Goal: Task Accomplishment & Management: Complete application form

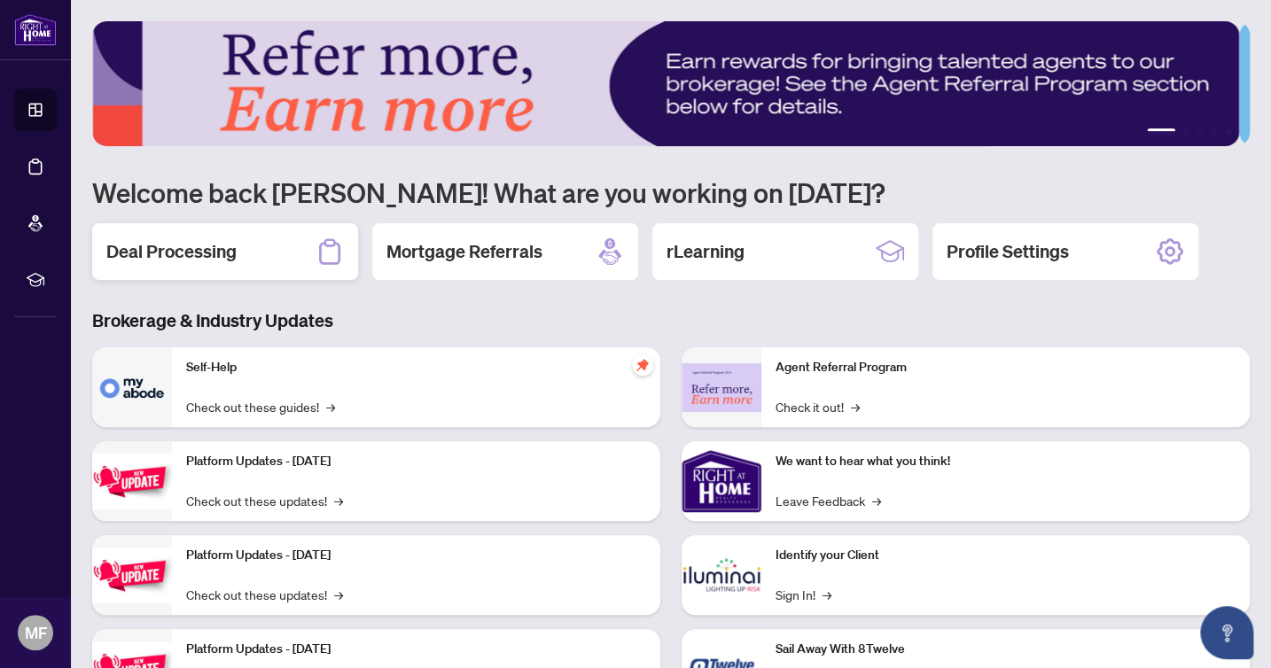
click at [330, 253] on icon at bounding box center [329, 251] width 28 height 28
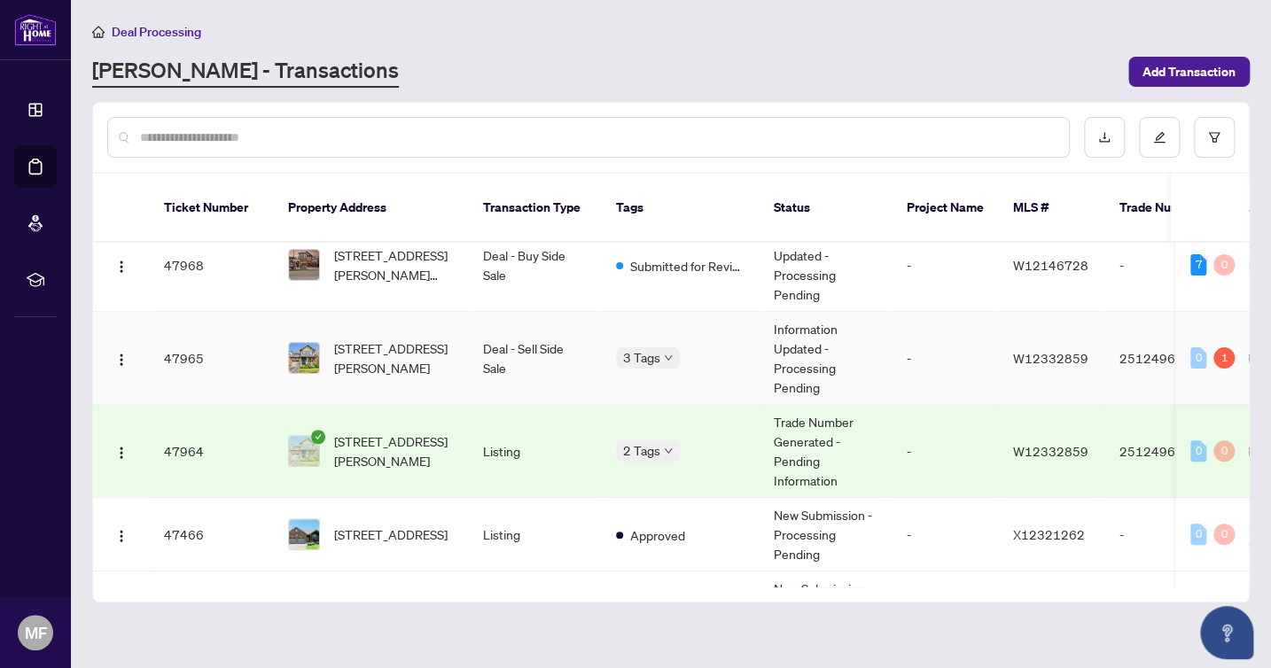
scroll to position [265, 0]
click at [400, 338] on span "[STREET_ADDRESS][PERSON_NAME]" at bounding box center [394, 357] width 120 height 39
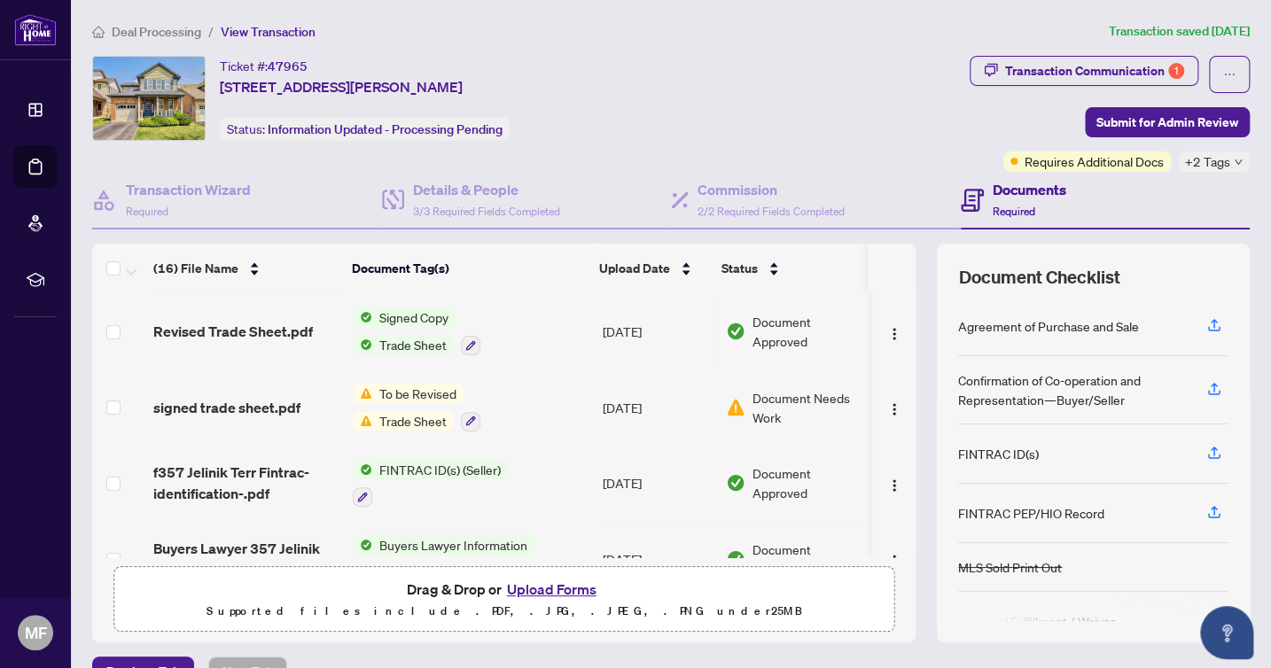
click at [564, 464] on td "FINTRAC ID(s) (Seller)" at bounding box center [470, 484] width 249 height 76
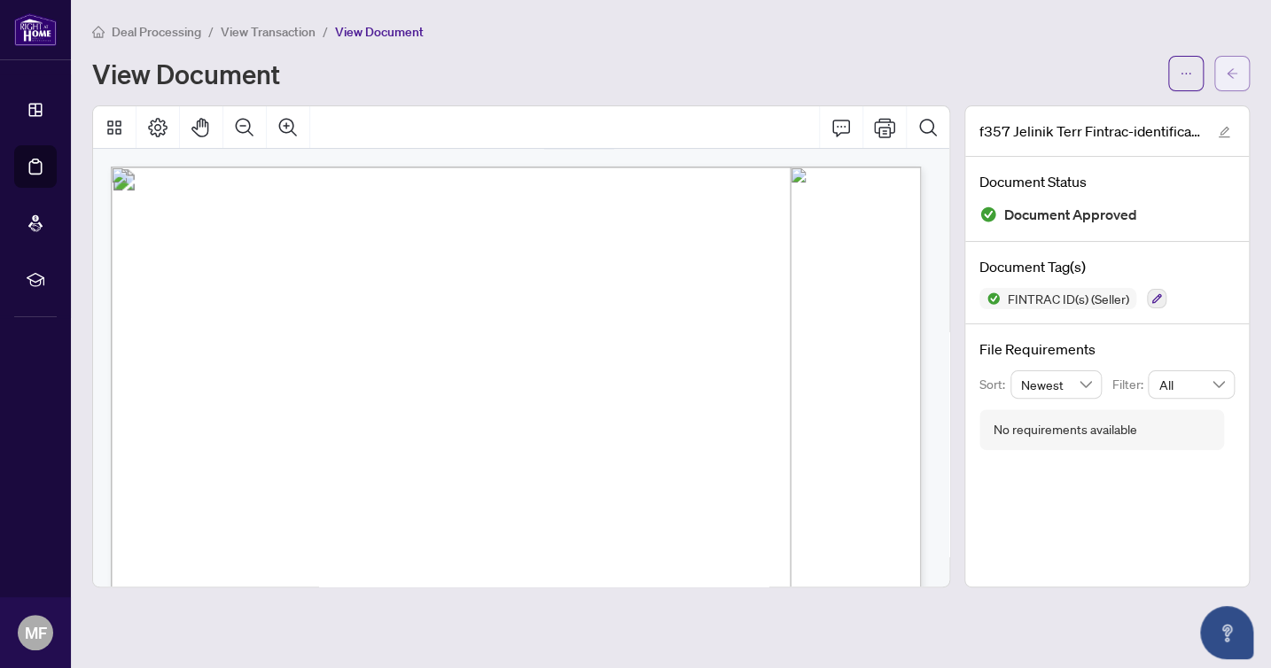
click at [1226, 67] on icon "arrow-left" at bounding box center [1231, 73] width 12 height 12
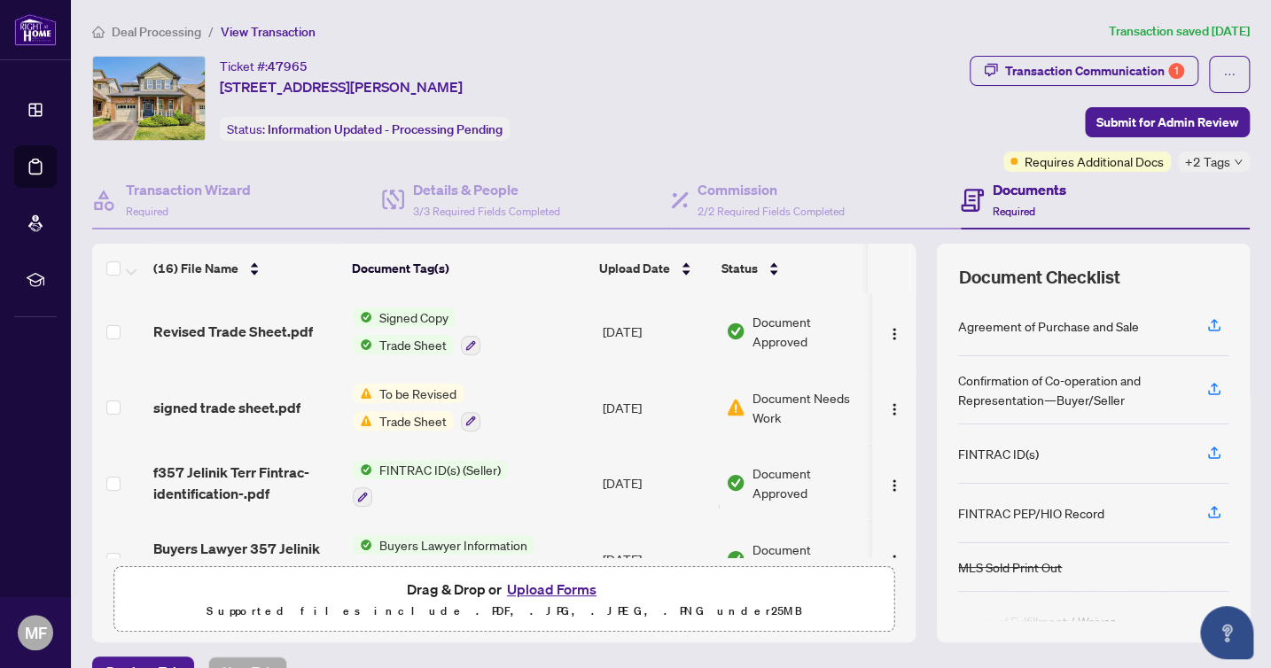
click at [553, 588] on button "Upload Forms" at bounding box center [551, 589] width 100 height 23
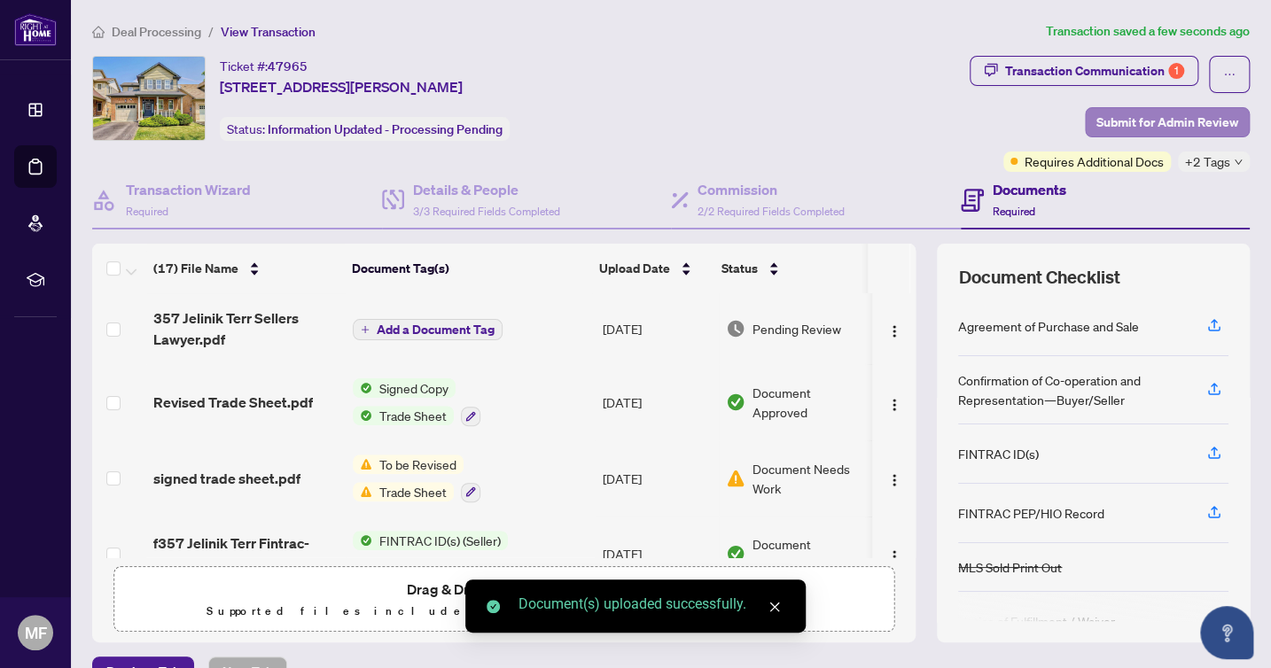
click at [1163, 118] on span "Submit for Admin Review" at bounding box center [1167, 122] width 142 height 28
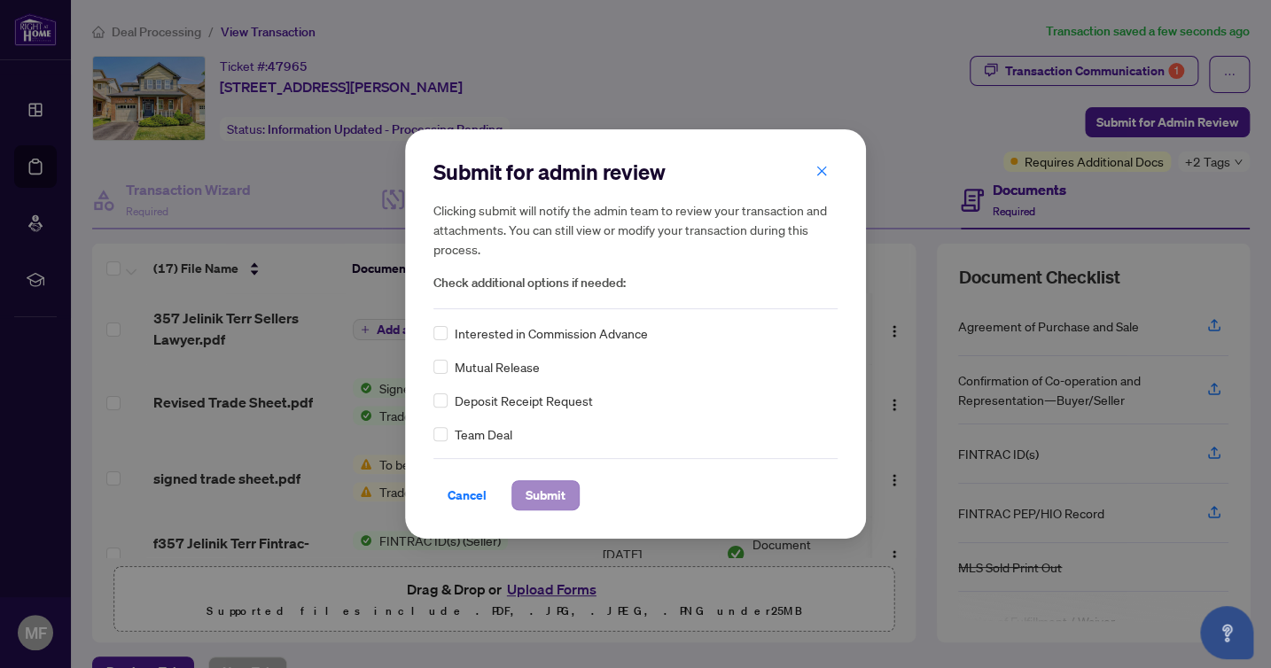
click at [543, 490] on span "Submit" at bounding box center [545, 495] width 40 height 28
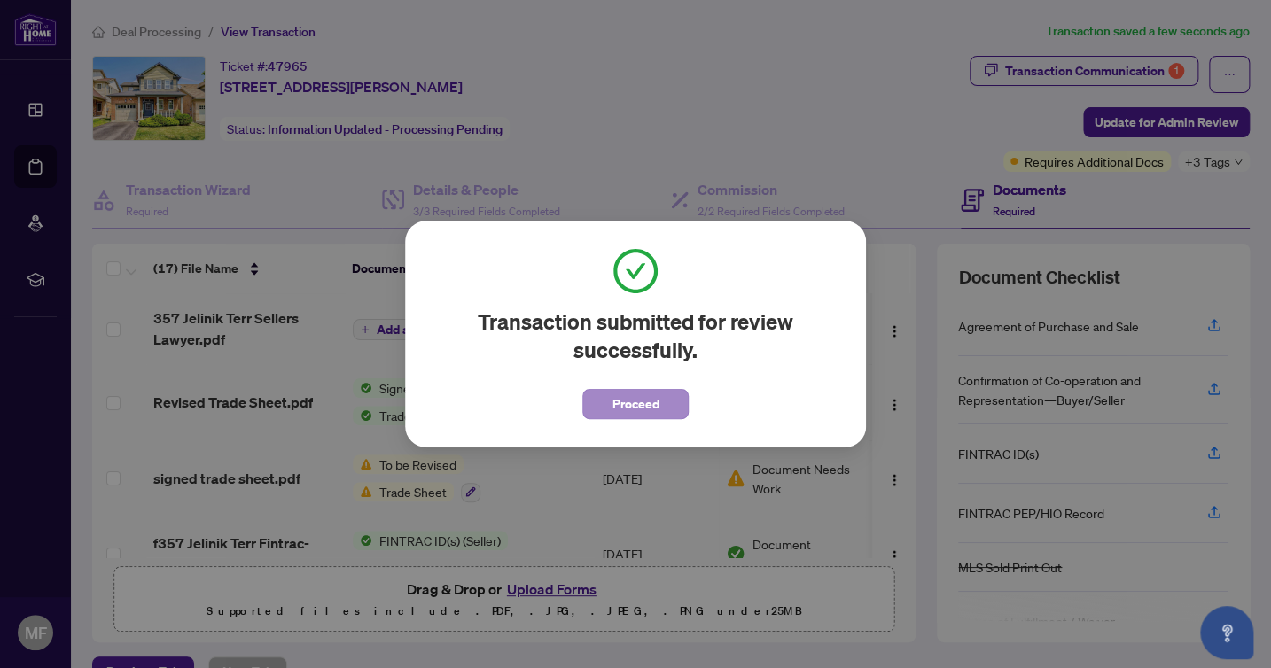
click at [650, 406] on span "Proceed" at bounding box center [635, 404] width 47 height 28
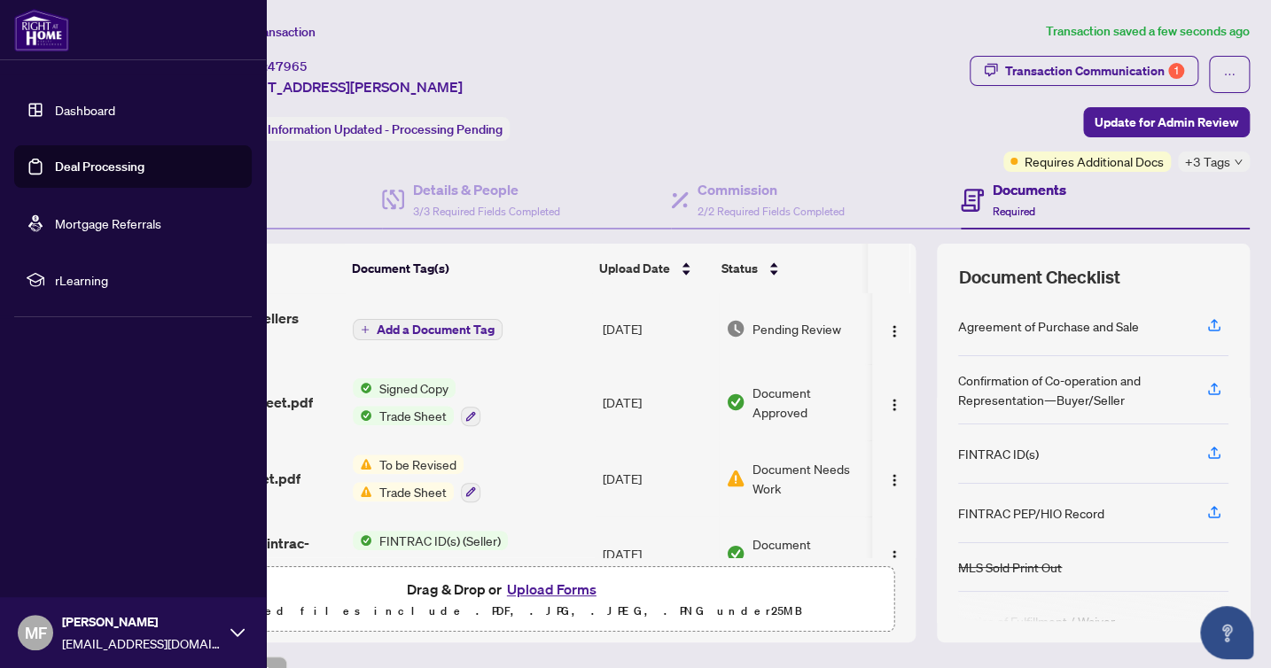
click at [55, 102] on link "Dashboard" at bounding box center [85, 110] width 60 height 16
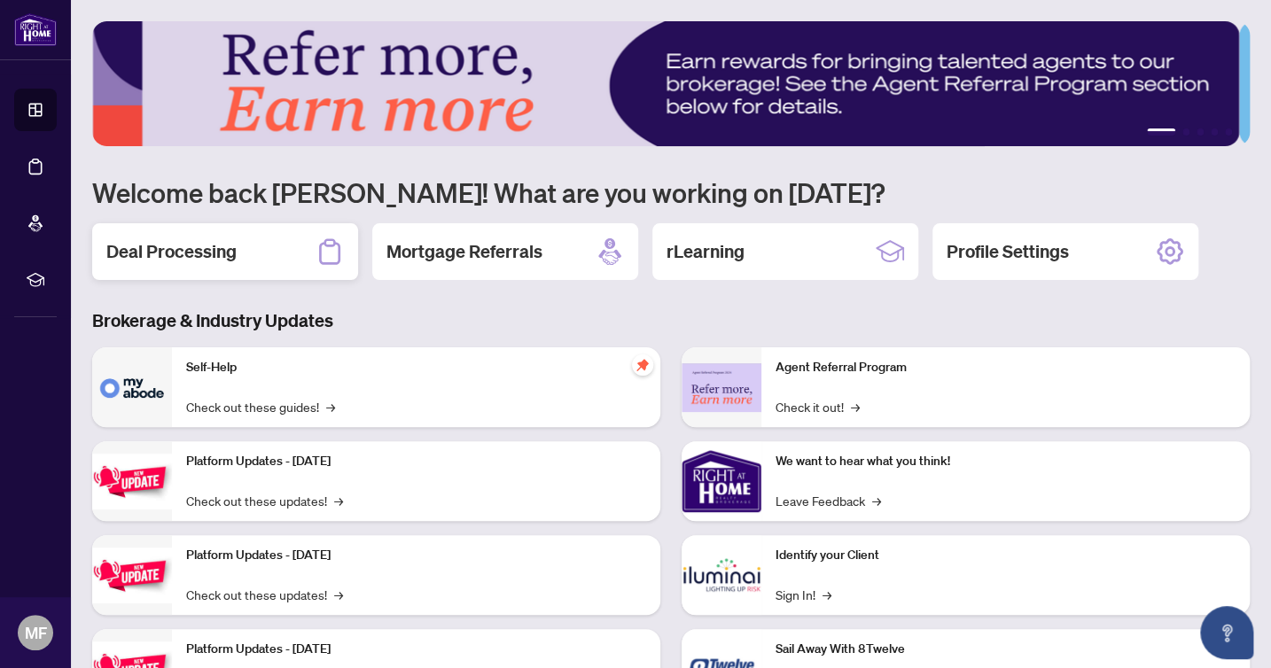
click at [288, 252] on div "Deal Processing" at bounding box center [225, 251] width 266 height 57
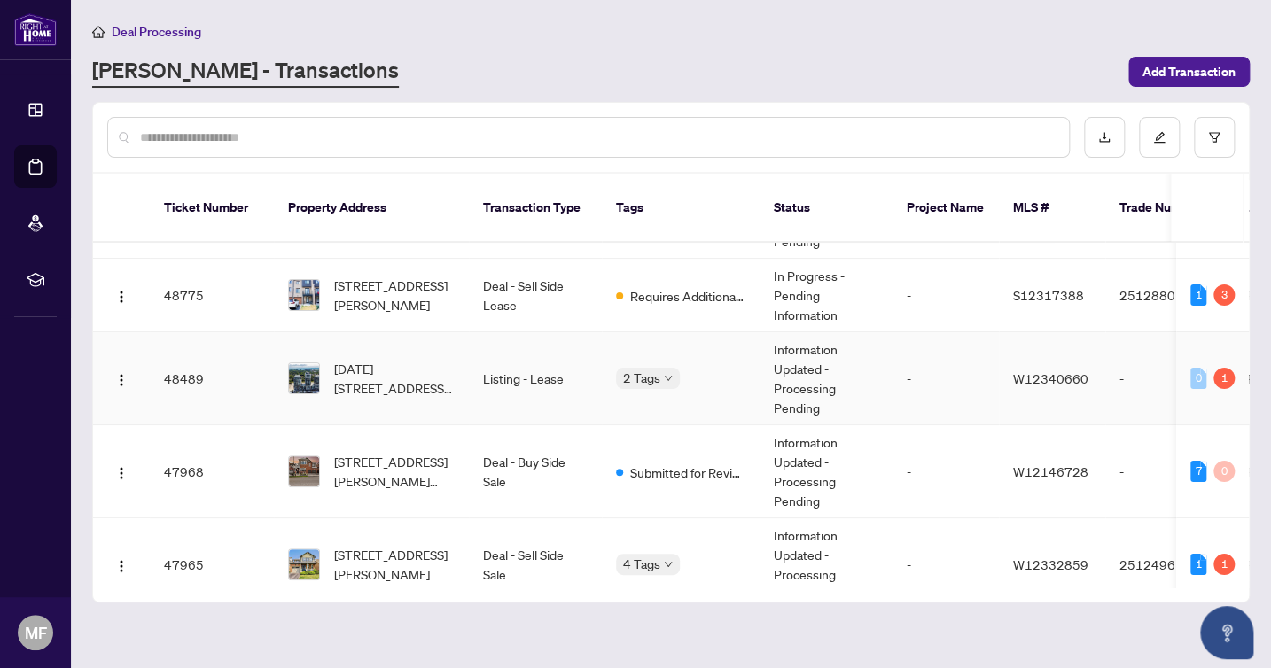
scroll to position [58, 0]
click at [547, 444] on td "Deal - Buy Side Sale" at bounding box center [535, 470] width 133 height 93
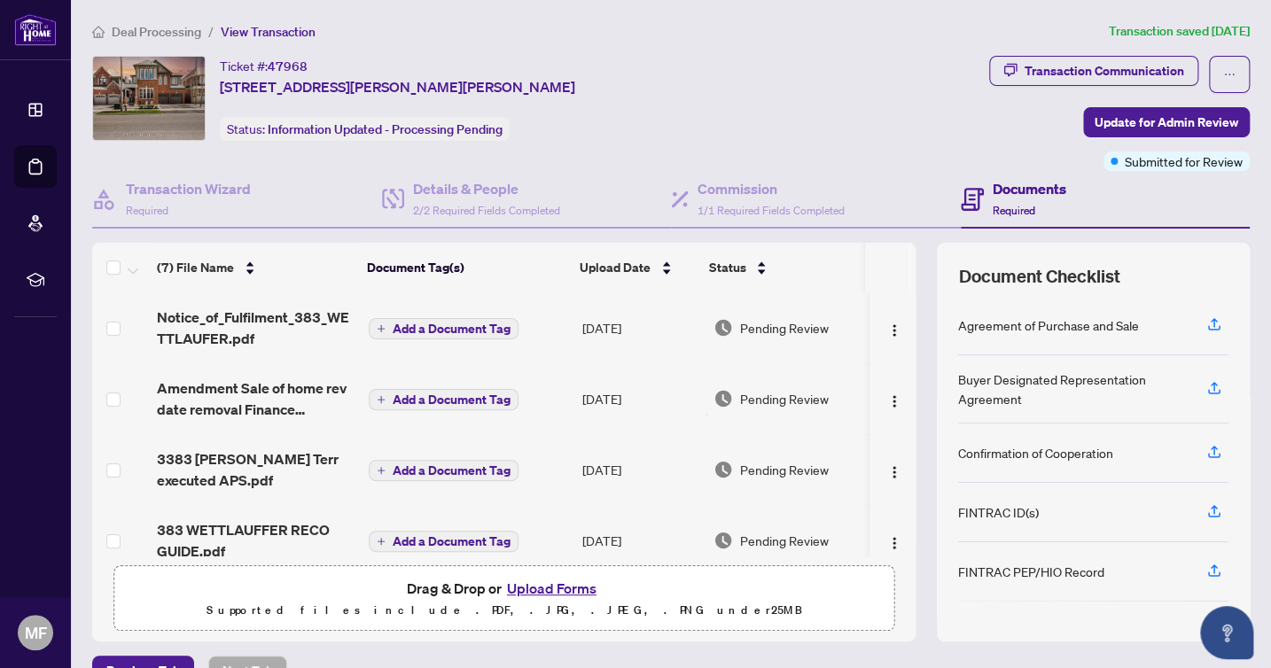
click at [529, 587] on button "Upload Forms" at bounding box center [551, 588] width 100 height 23
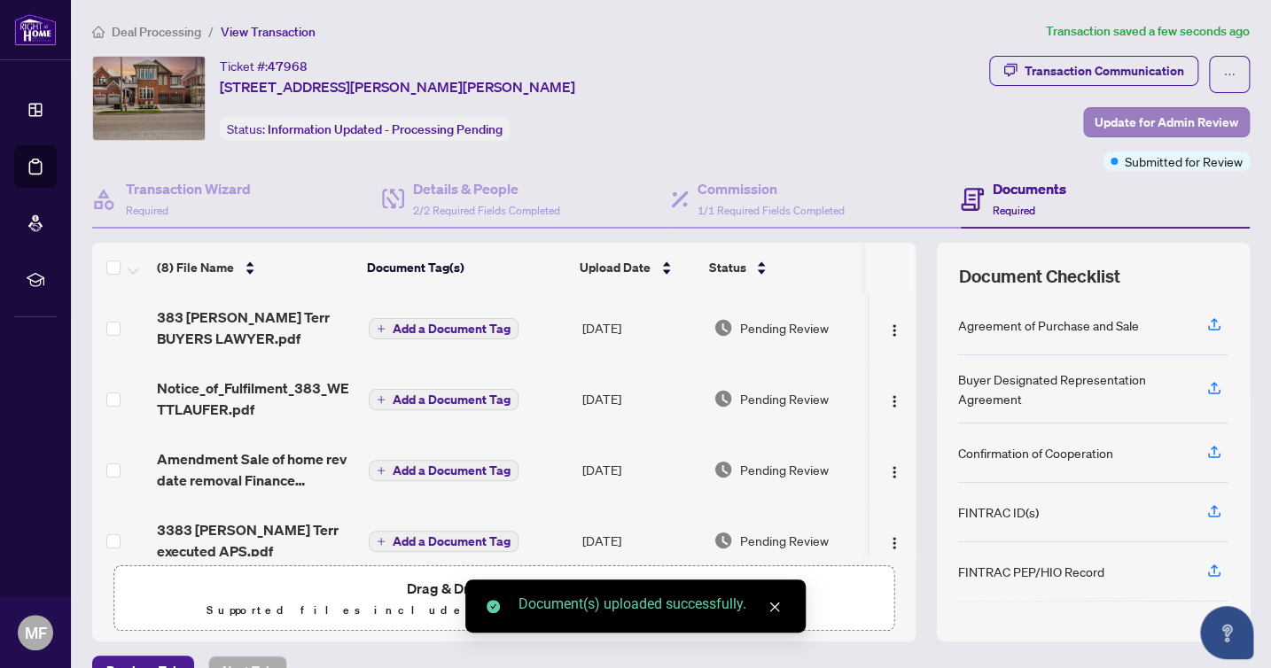
click at [1148, 120] on span "Update for Admin Review" at bounding box center [1166, 122] width 144 height 28
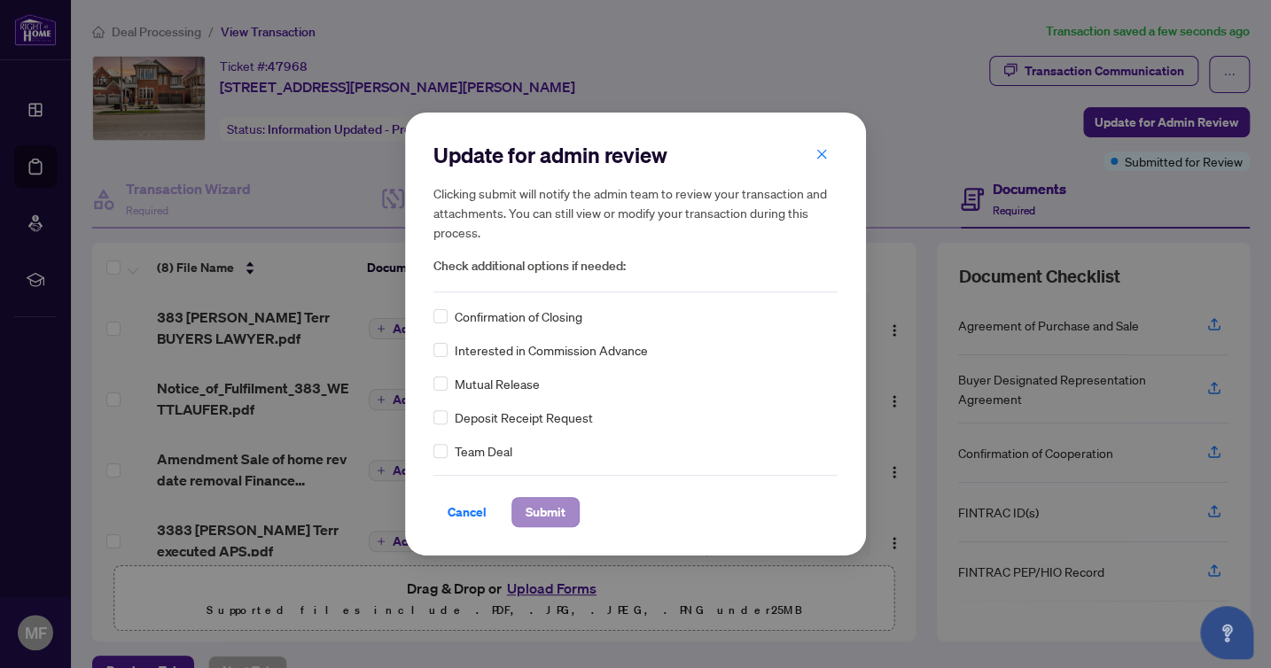
click at [535, 513] on span "Submit" at bounding box center [545, 512] width 40 height 28
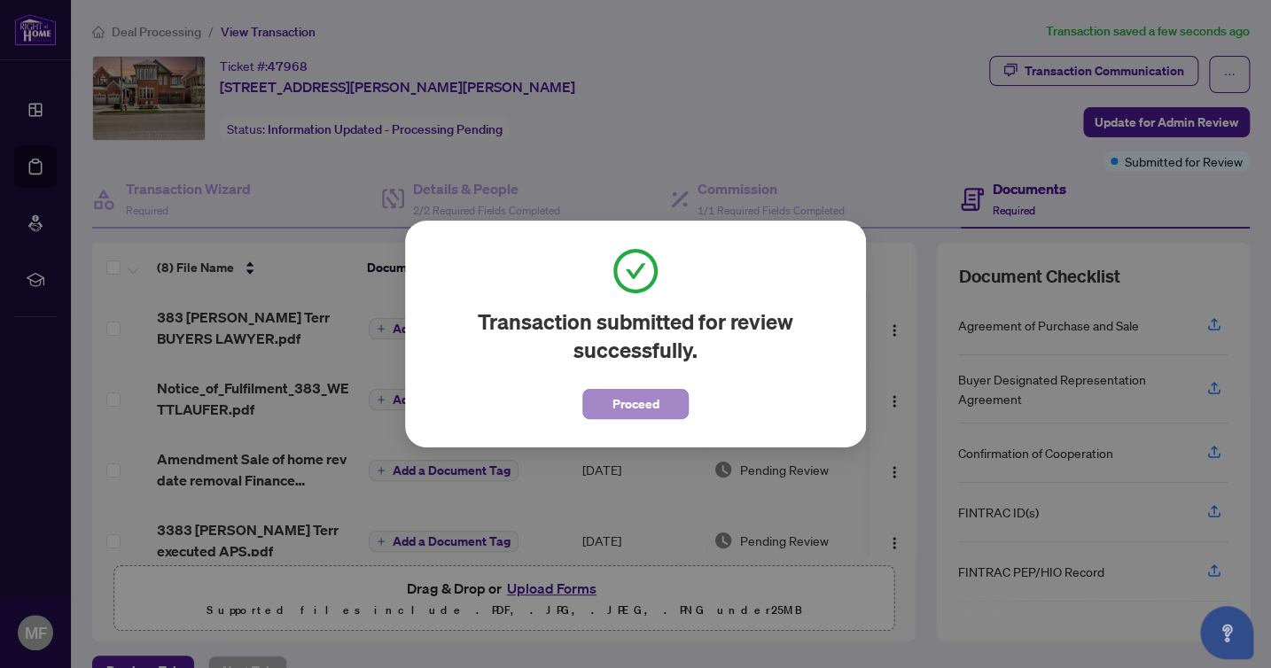
click at [633, 408] on span "Proceed" at bounding box center [635, 404] width 47 height 28
